Goal: Transaction & Acquisition: Purchase product/service

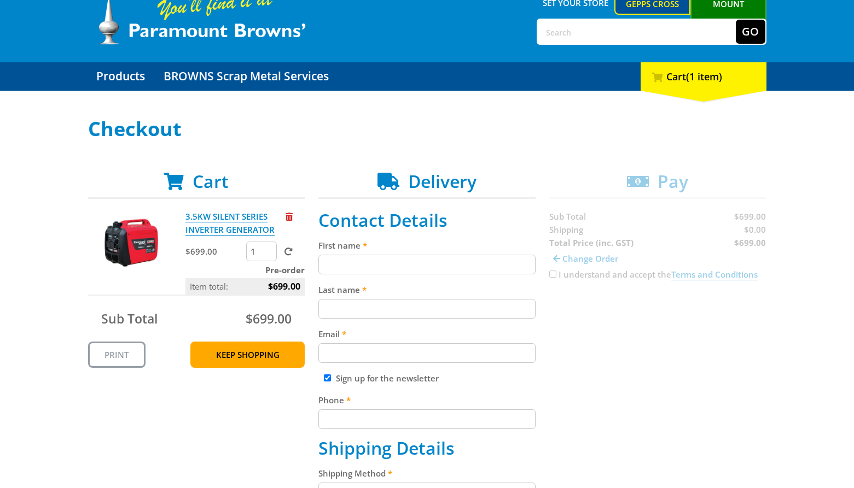
scroll to position [54, 0]
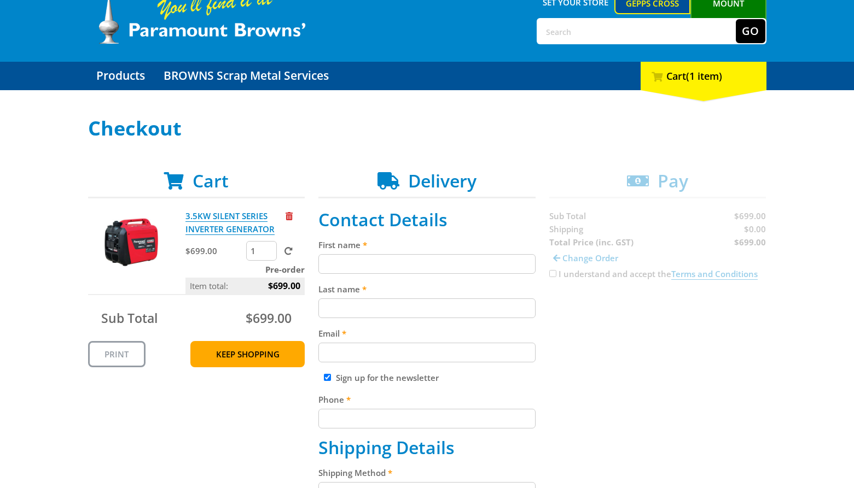
click at [429, 260] on input "First name" at bounding box center [426, 264] width 217 height 20
paste input "[PERSON_NAME]"
type input "[PERSON_NAME]"
paste input "[PERSON_NAME]"
click at [478, 312] on input "[PERSON_NAME]" at bounding box center [426, 309] width 217 height 20
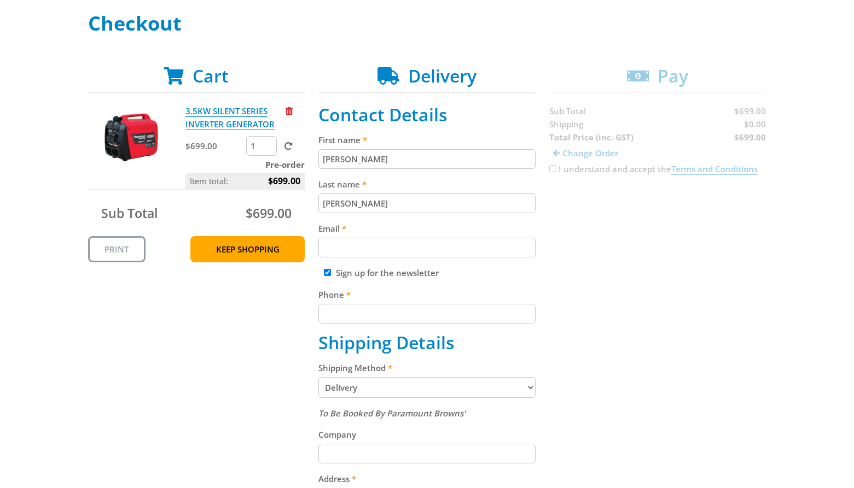
scroll to position [162, 0]
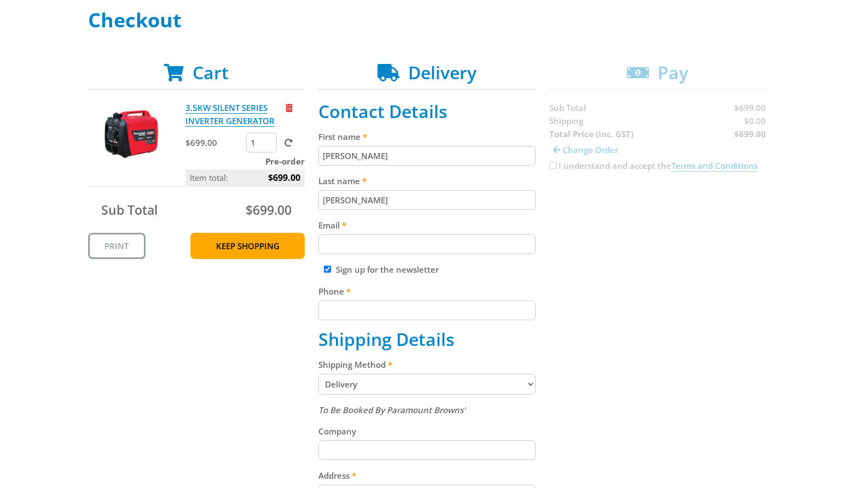
type input "[PERSON_NAME]"
click at [462, 238] on input "Email" at bounding box center [426, 245] width 217 height 20
paste input "[EMAIL_ADDRESS][DOMAIN_NAME]"
type input "[EMAIL_ADDRESS][DOMAIN_NAME]"
click at [484, 307] on input "Phone" at bounding box center [426, 311] width 217 height 20
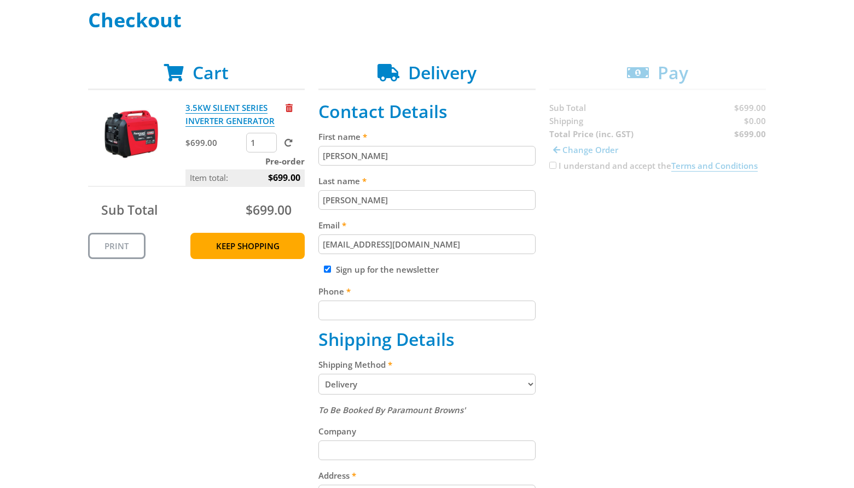
paste input "[PHONE_NUMBER]"
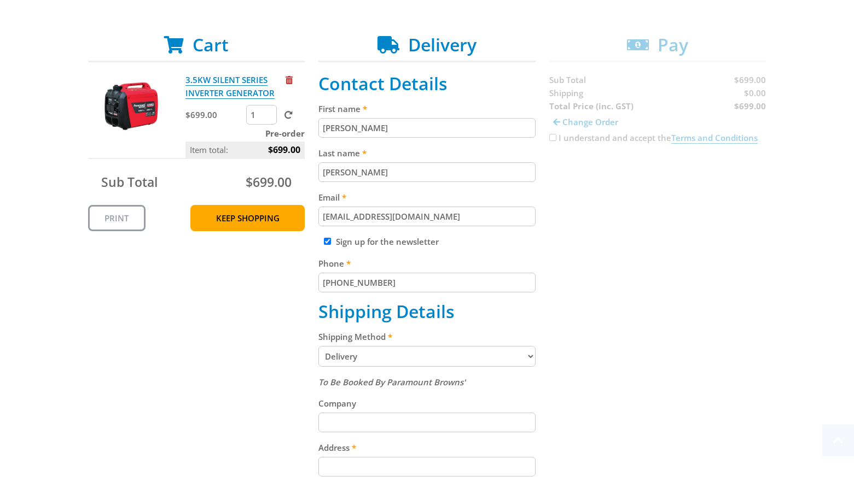
scroll to position [242, 0]
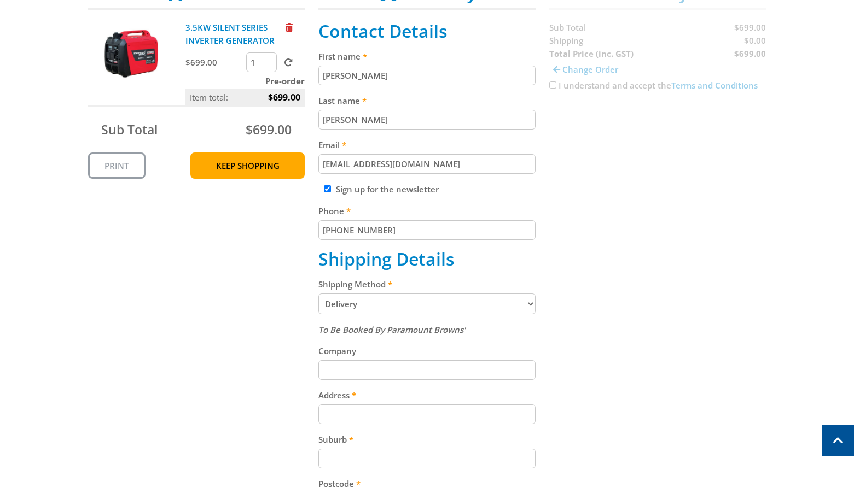
type input "[PHONE_NUMBER]"
click at [475, 302] on select "Pickup from Gepps Cross Delivery" at bounding box center [426, 304] width 217 height 21
select select "Pickup"
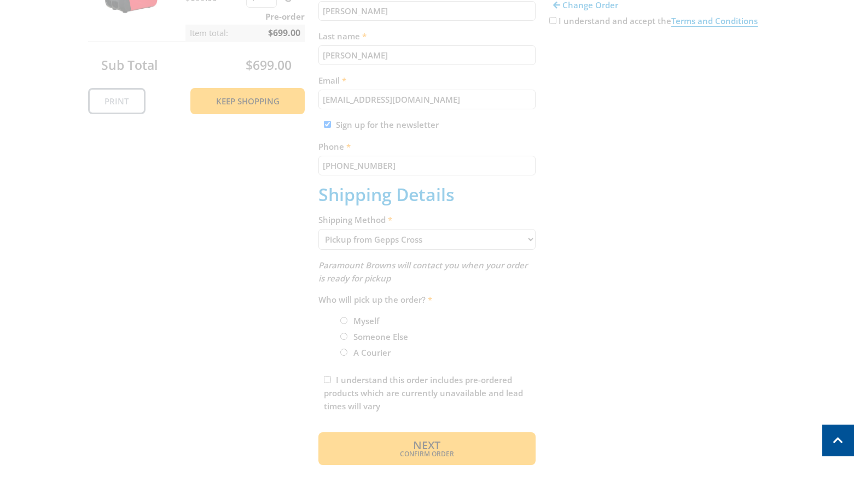
scroll to position [321, 0]
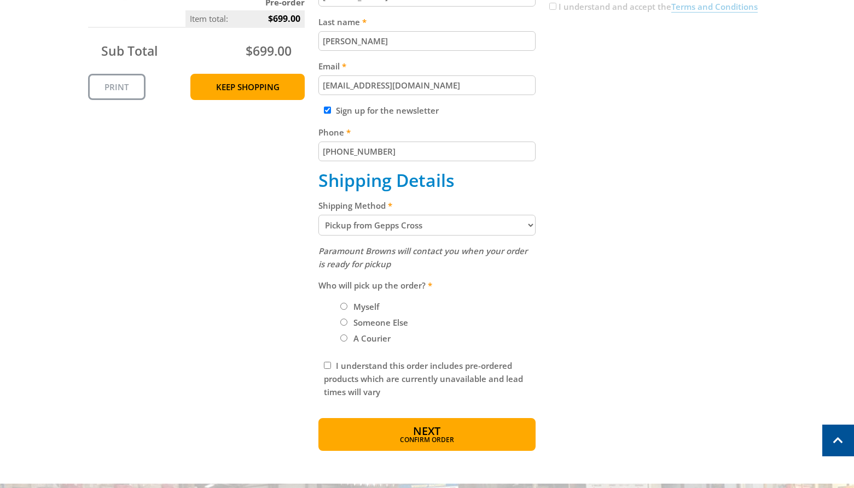
click at [356, 308] on label "Myself" at bounding box center [365, 307] width 33 height 19
click at [347, 308] on input "Myself" at bounding box center [343, 306] width 7 height 7
radio input "true"
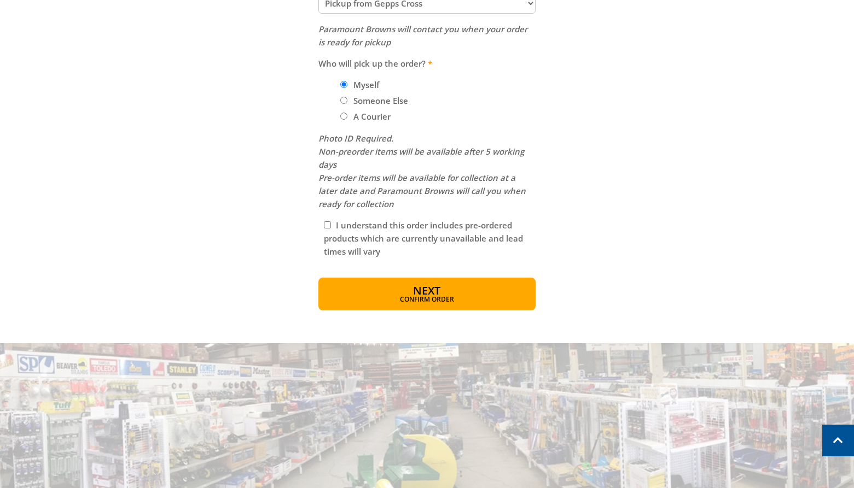
scroll to position [551, 0]
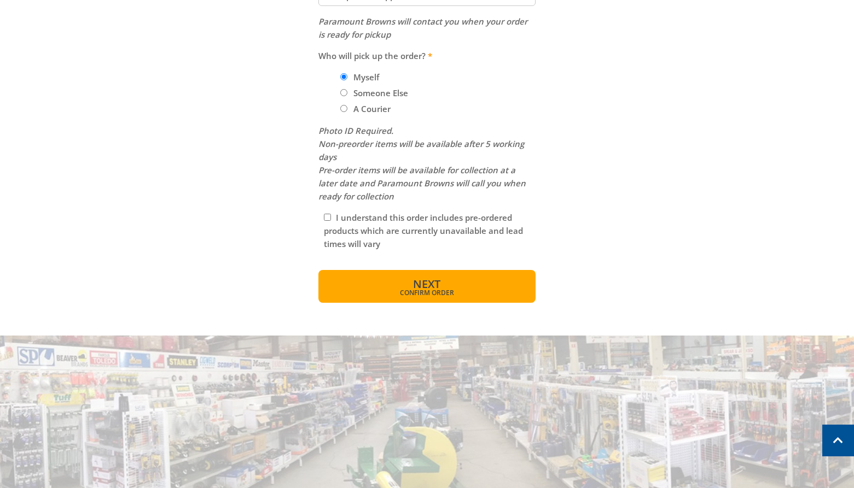
click at [459, 291] on span "Confirm order" at bounding box center [427, 293] width 170 height 7
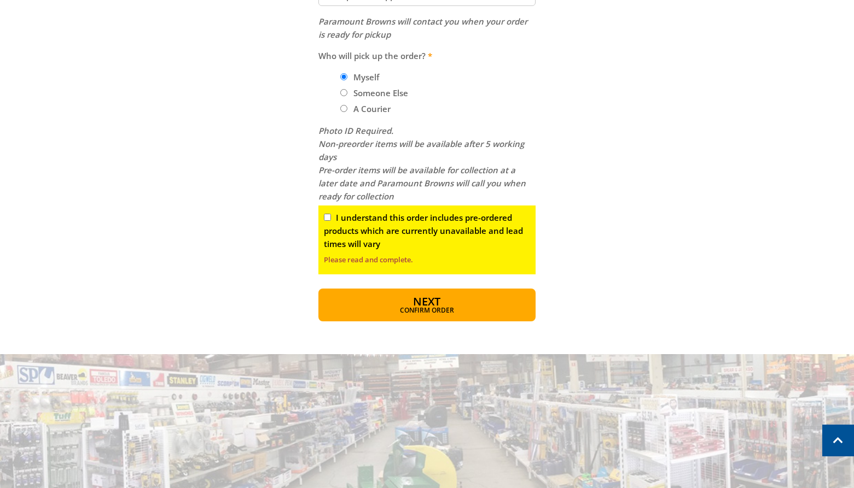
click at [328, 215] on input "I understand this order includes pre-ordered products which are currently unava…" at bounding box center [327, 217] width 7 height 7
checkbox input "true"
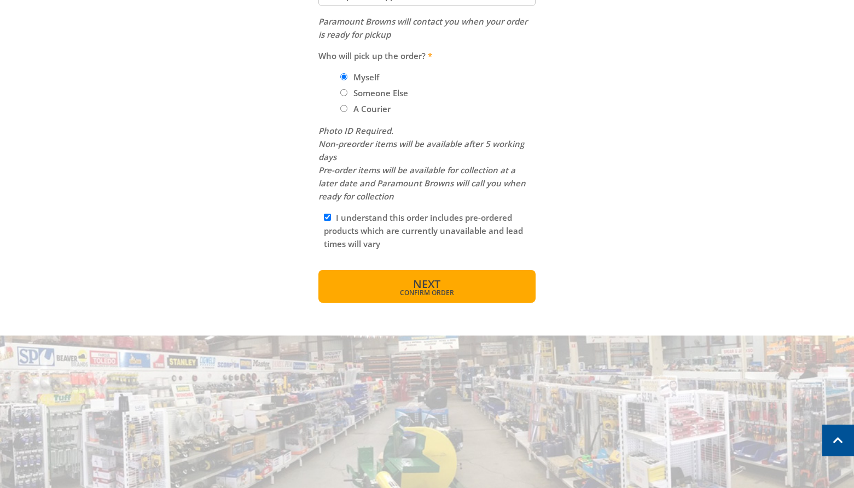
click at [406, 290] on span "Confirm order" at bounding box center [427, 293] width 170 height 7
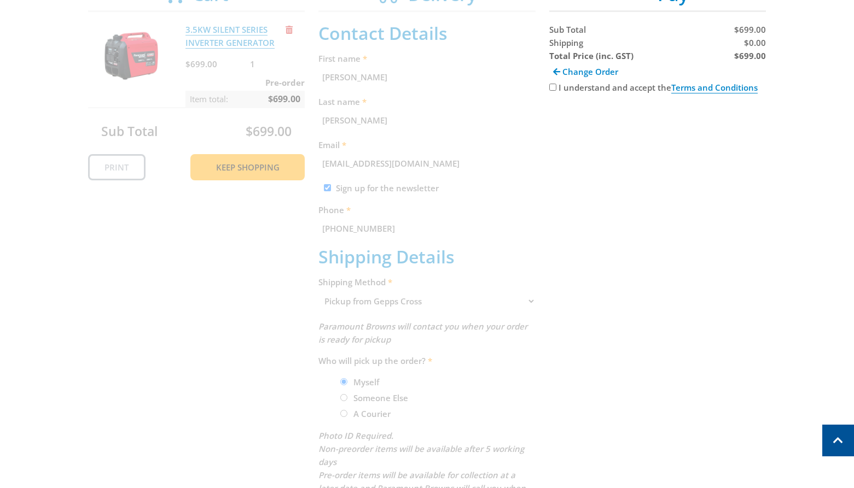
scroll to position [118, 0]
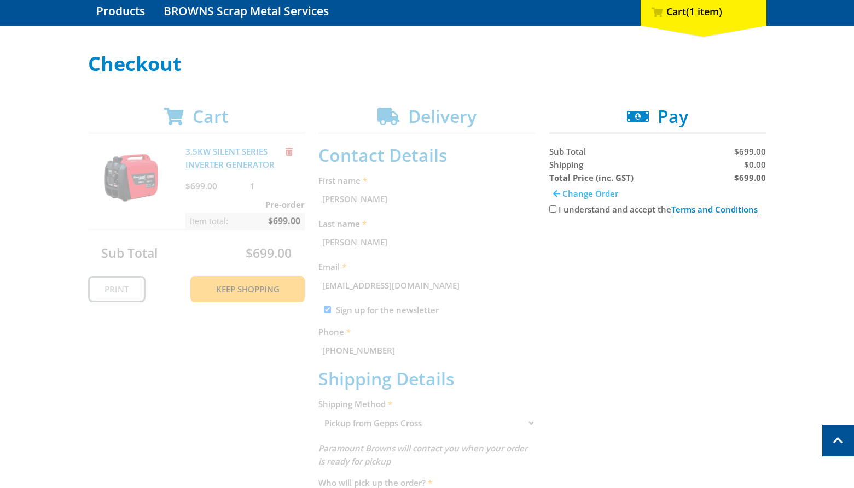
click at [558, 197] on span at bounding box center [556, 194] width 7 height 8
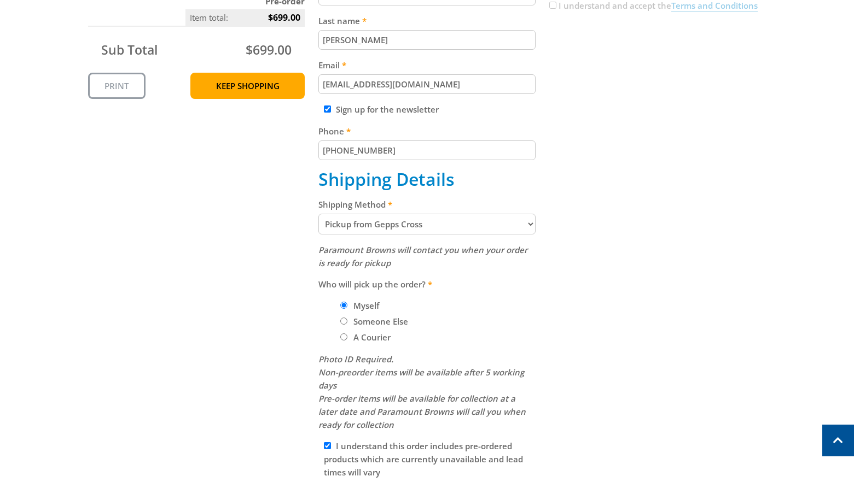
scroll to position [325, 0]
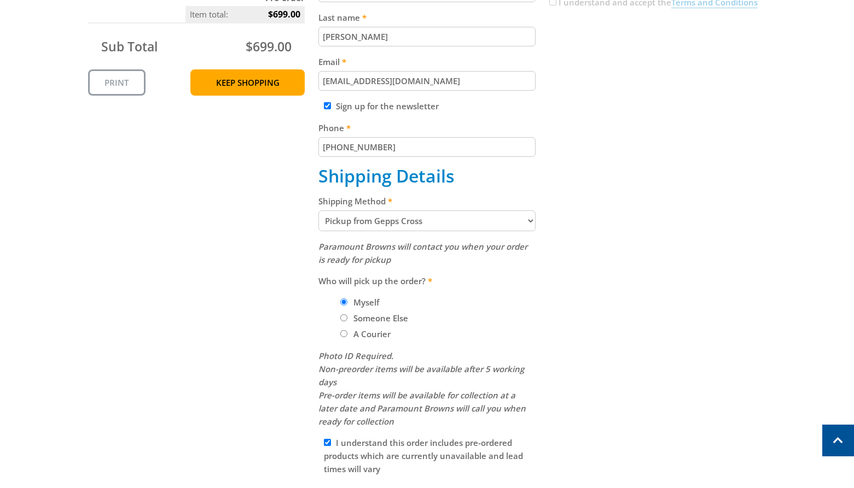
click at [415, 221] on select "Pickup from Gepps Cross Delivery" at bounding box center [426, 221] width 217 height 21
select select "Delivery"
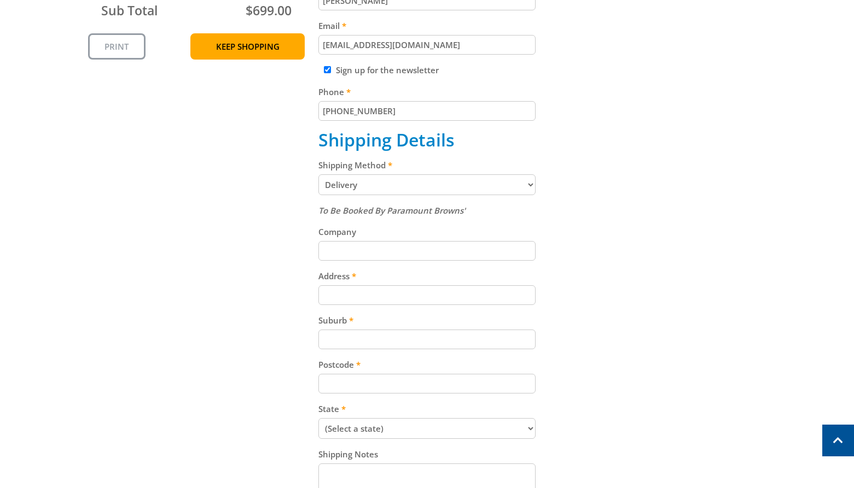
scroll to position [517, 0]
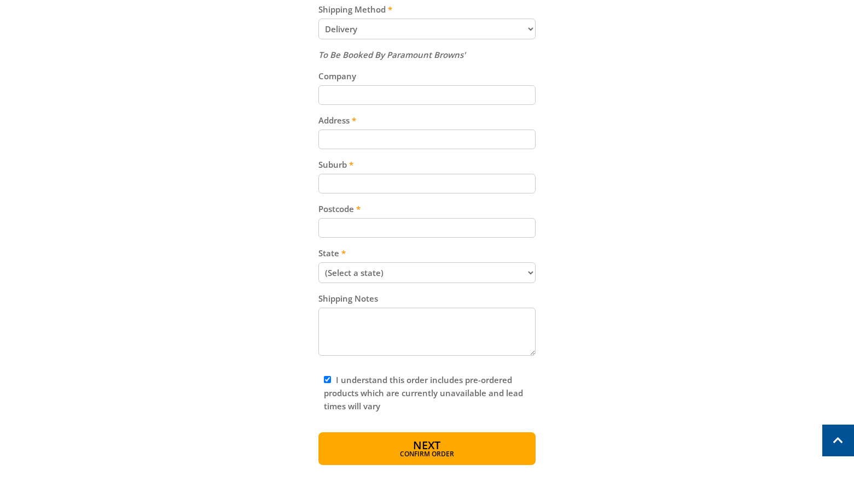
click at [422, 142] on input "Address" at bounding box center [426, 140] width 217 height 20
paste input "[STREET_ADDRESS]"
type input "[STREET_ADDRESS]"
click at [438, 192] on input "Suburb" at bounding box center [426, 184] width 217 height 20
paste input "Gepps Cross"
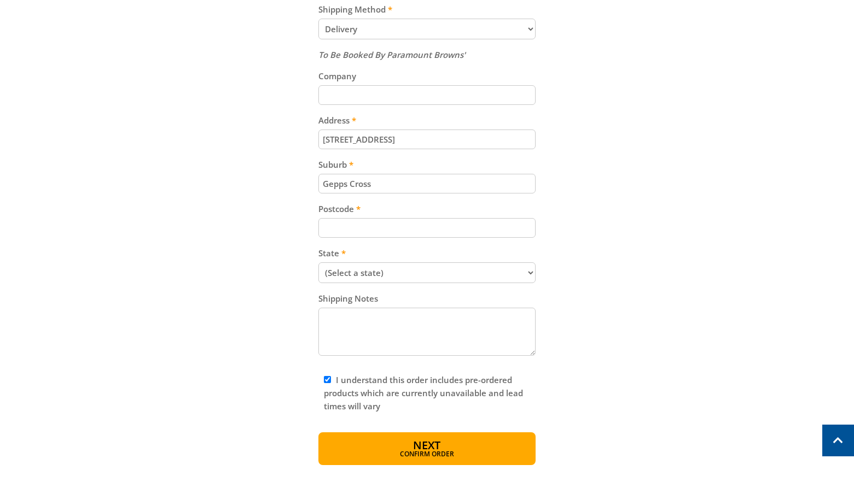
type input "Gepps Cross"
click at [442, 224] on input "Postcode" at bounding box center [426, 228] width 217 height 20
paste input "5094"
type input "5094"
click at [474, 267] on select "(Select a state) [GEOGRAPHIC_DATA] [GEOGRAPHIC_DATA] [GEOGRAPHIC_DATA] [GEOGRAP…" at bounding box center [426, 273] width 217 height 21
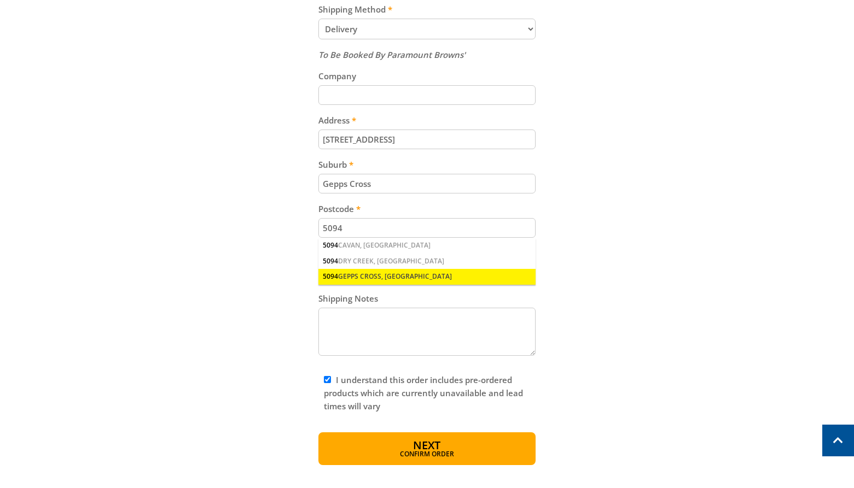
select select "SA"
click at [318, 263] on select "(Select a state) [GEOGRAPHIC_DATA] [GEOGRAPHIC_DATA] [GEOGRAPHIC_DATA] [GEOGRAP…" at bounding box center [426, 273] width 217 height 21
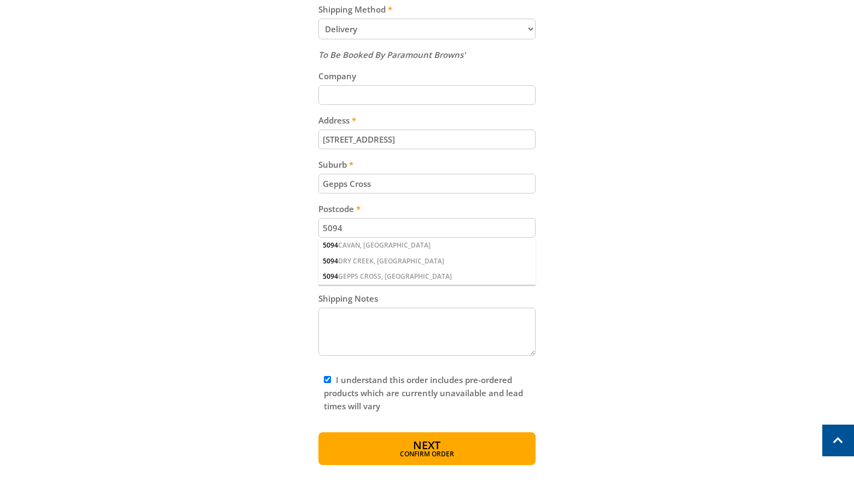
click at [700, 301] on div "Cart 3.5KW SILENT SERIES INVERTER GENERATOR $699.00 1 Pre-order Item total: $69…" at bounding box center [427, 86] width 678 height 759
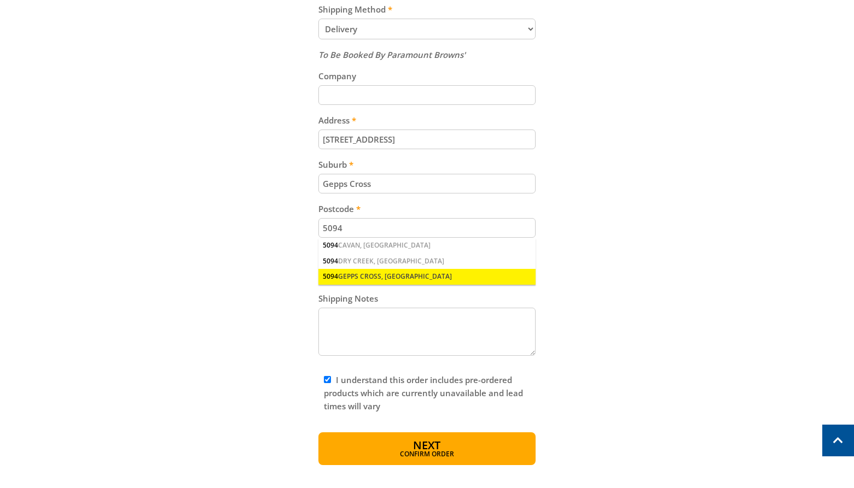
click at [439, 283] on div "5094 GEPPS CROSS, [GEOGRAPHIC_DATA]" at bounding box center [426, 276] width 217 height 15
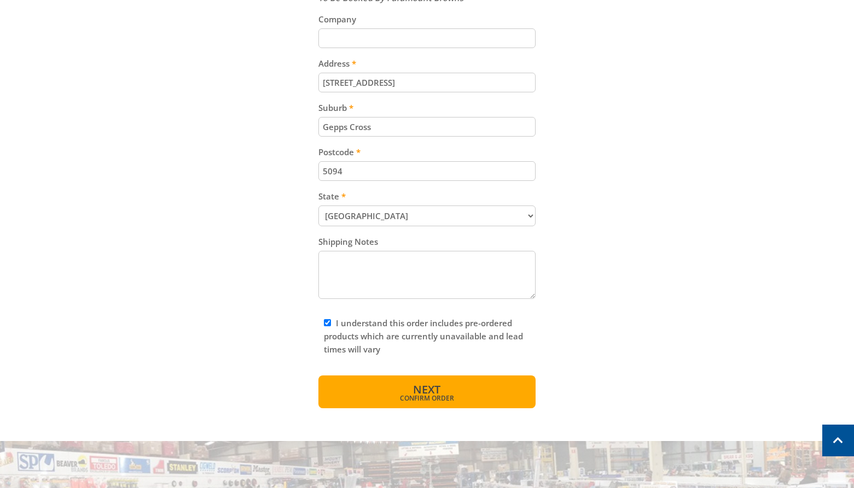
click at [458, 396] on span "Confirm order" at bounding box center [427, 398] width 170 height 7
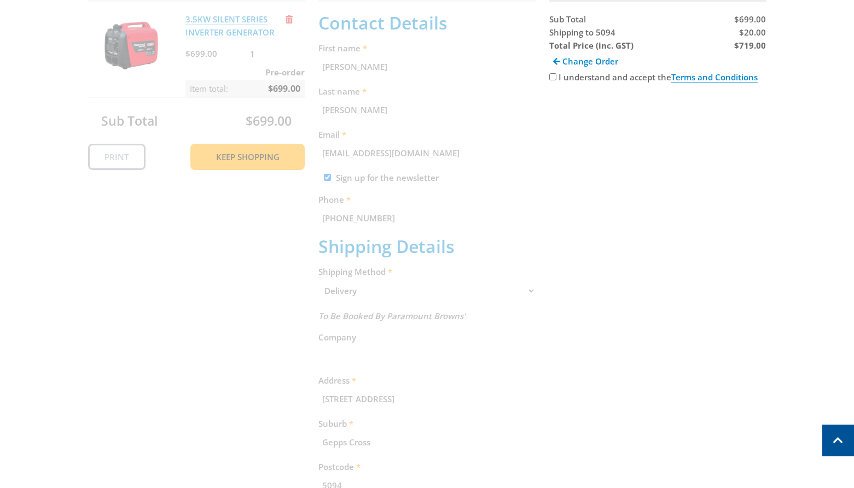
scroll to position [215, 0]
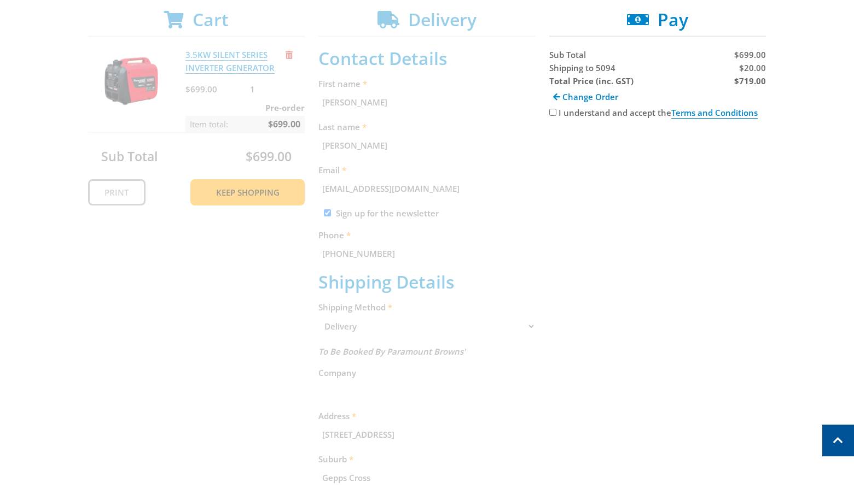
click at [748, 71] on span "$20.00" at bounding box center [752, 67] width 27 height 11
copy span "20.00"
click at [750, 85] on strong "$719.00" at bounding box center [750, 80] width 32 height 11
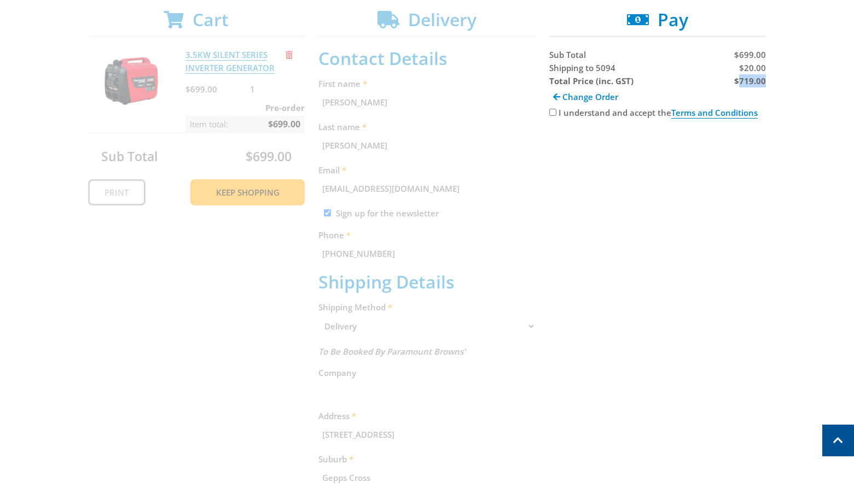
copy strong "719.00"
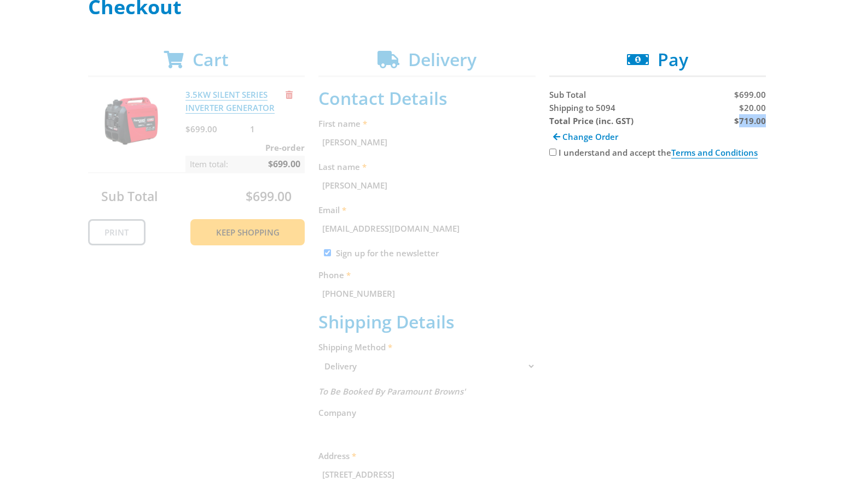
scroll to position [284, 0]
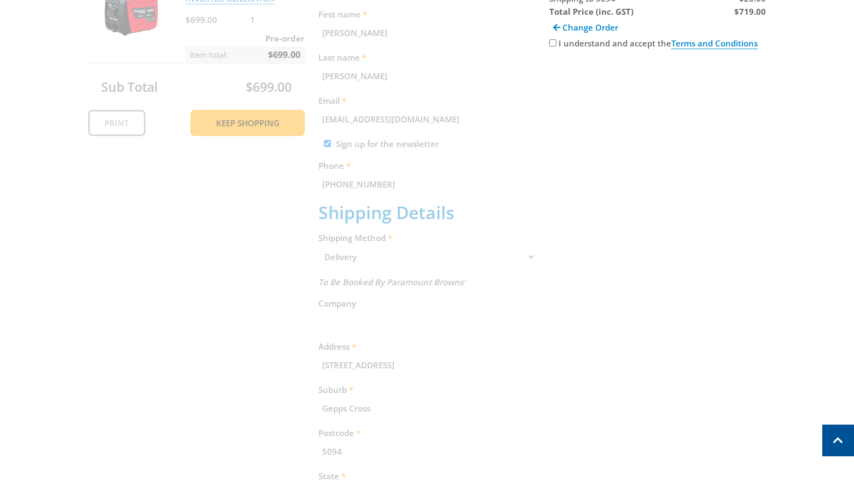
click at [549, 46] on div "I understand and accept the Terms and Conditions" at bounding box center [657, 43] width 217 height 13
click at [551, 45] on input "I understand and accept the Terms and Conditions" at bounding box center [552, 42] width 7 height 7
checkbox input "true"
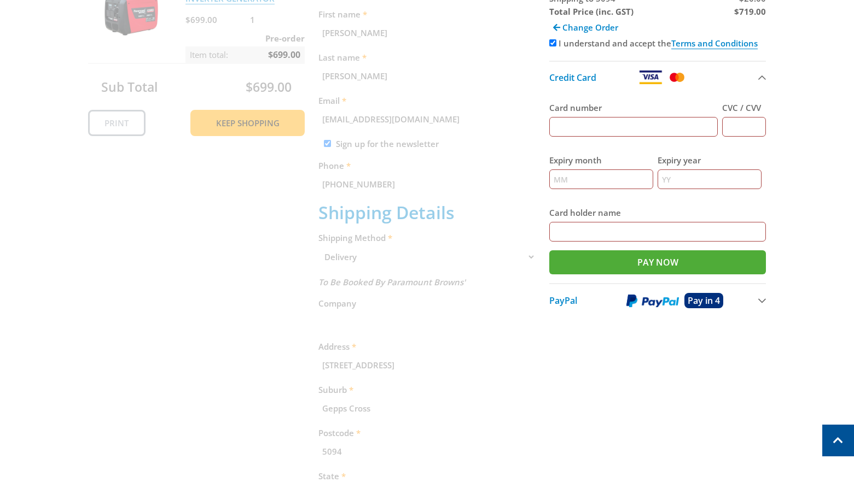
click at [621, 129] on input "Card number" at bounding box center [633, 127] width 169 height 20
type input "[CREDIT_CARD_NUMBER]"
type input "123"
type input "12"
type input "2025"
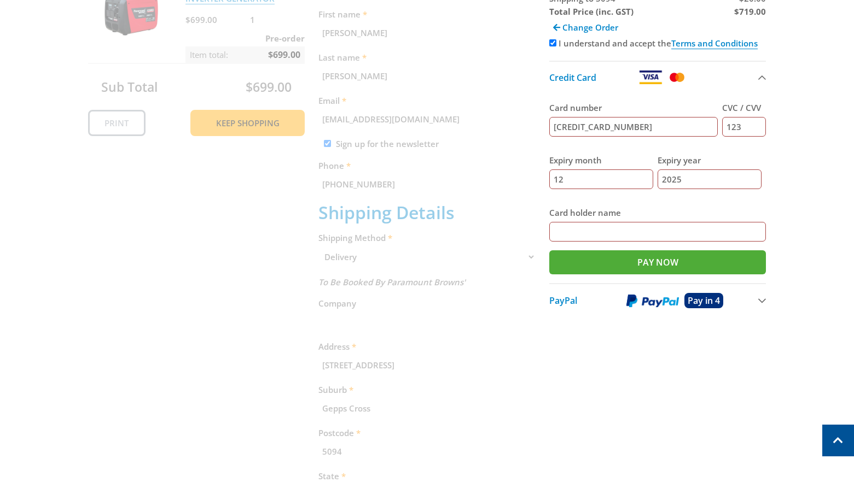
type input "[PERSON_NAME]"
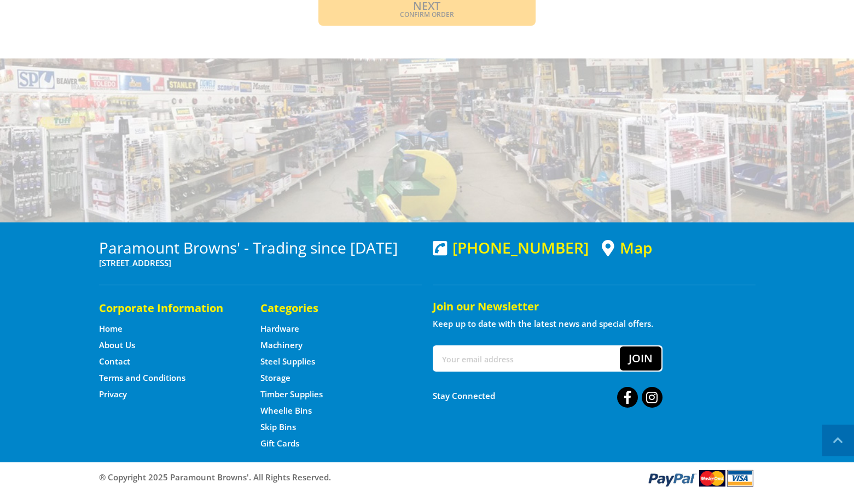
scroll to position [951, 0]
